Goal: Information Seeking & Learning: Learn about a topic

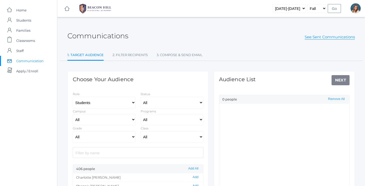
click at [93, 8] on img at bounding box center [95, 8] width 38 height 13
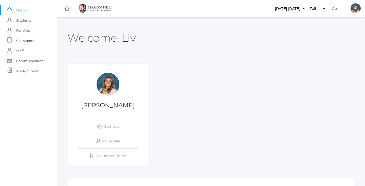
click at [106, 86] on div at bounding box center [108, 84] width 23 height 23
click at [33, 42] on span "Classrooms" at bounding box center [25, 40] width 19 height 10
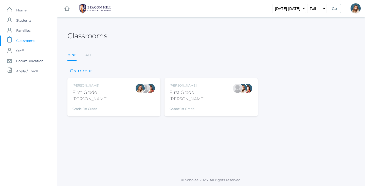
click at [116, 96] on div "Liv Barber First Grade Barber Grade: 1st Grade 01LA" at bounding box center [113, 97] width 83 height 28
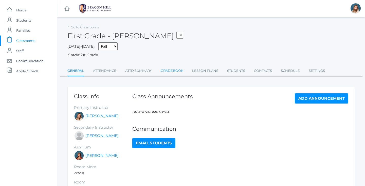
click at [173, 71] on link "Gradebook" at bounding box center [172, 71] width 23 height 10
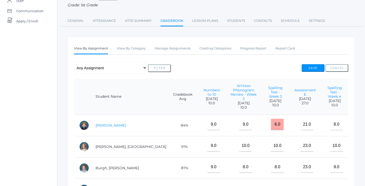
click at [106, 123] on link "[PERSON_NAME]" at bounding box center [111, 125] width 30 height 5
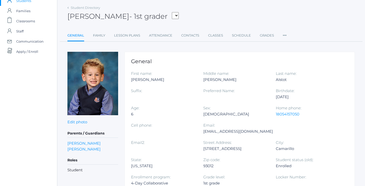
scroll to position [18, 0]
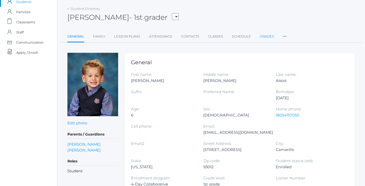
click at [267, 36] on link "Grades" at bounding box center [267, 36] width 14 height 10
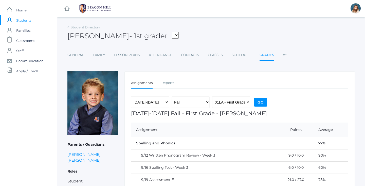
click at [25, 20] on span "Students" at bounding box center [23, 20] width 15 height 10
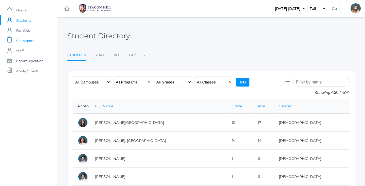
click at [25, 41] on span "Classrooms" at bounding box center [25, 40] width 19 height 10
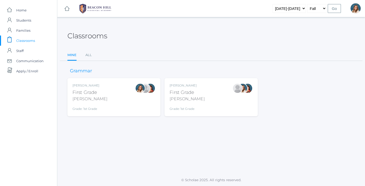
click at [116, 105] on div "Liv Barber First Grade Barber Grade: 1st Grade 01LA" at bounding box center [113, 97] width 83 height 28
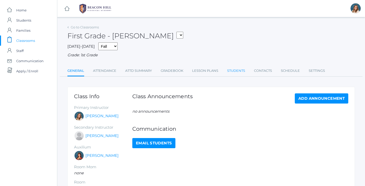
click at [237, 68] on link "Students" at bounding box center [236, 71] width 18 height 10
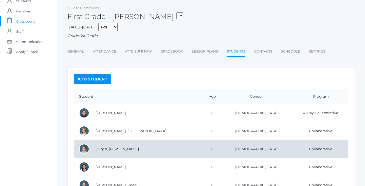
scroll to position [17, 0]
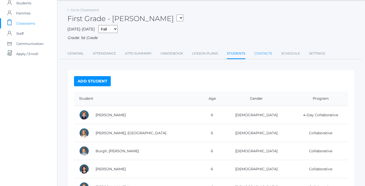
click at [263, 55] on link "Contacts" at bounding box center [263, 53] width 18 height 10
